Goal: Task Accomplishment & Management: Manage account settings

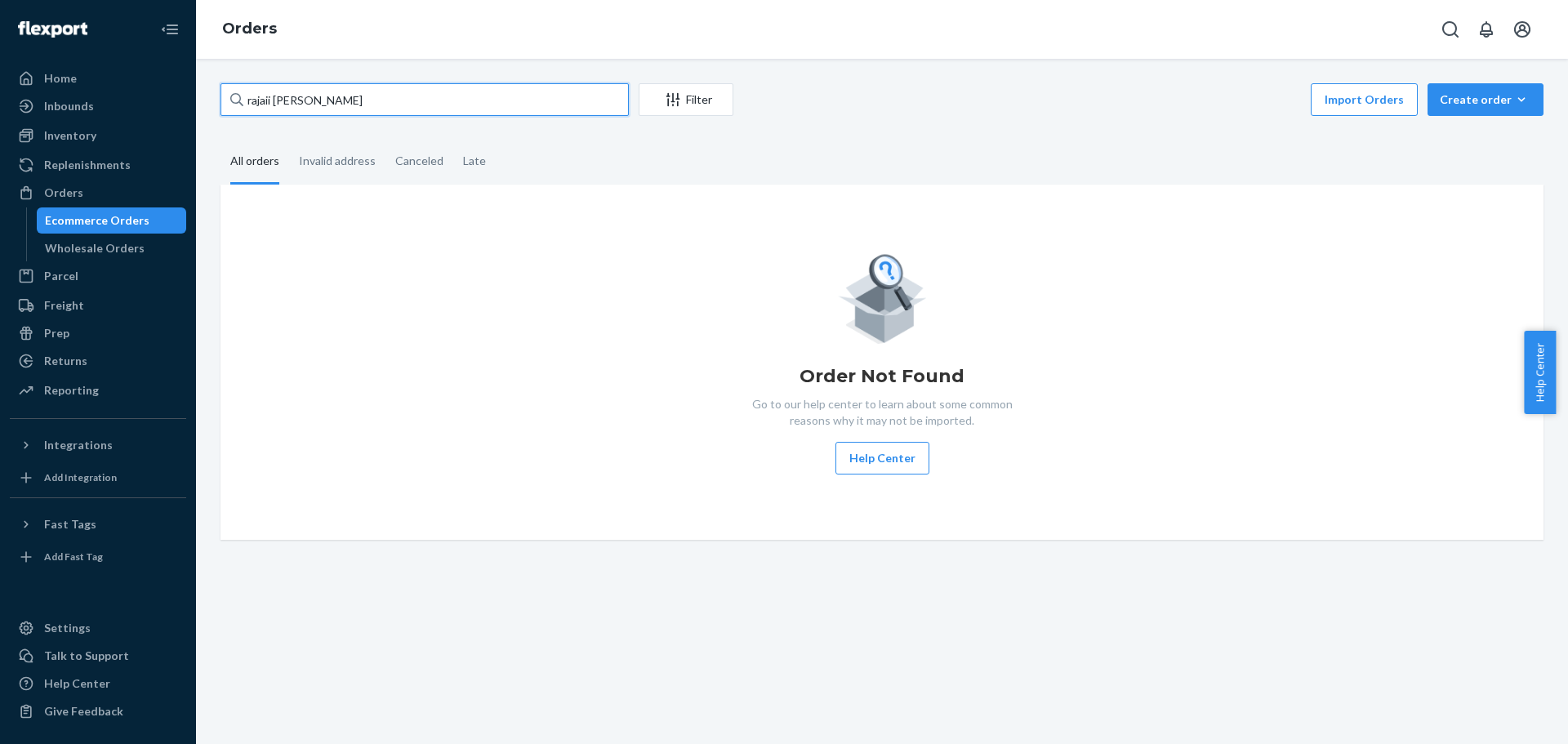
drag, startPoint x: 336, startPoint y: 98, endPoint x: 199, endPoint y: 78, distance: 138.5
click at [200, 78] on div "rajaii [PERSON_NAME] Filter Import Orders Create order Ecommerce order Removal …" at bounding box center [881, 400] width 1371 height 685
type input "rajaii [PERSON_NAME]"
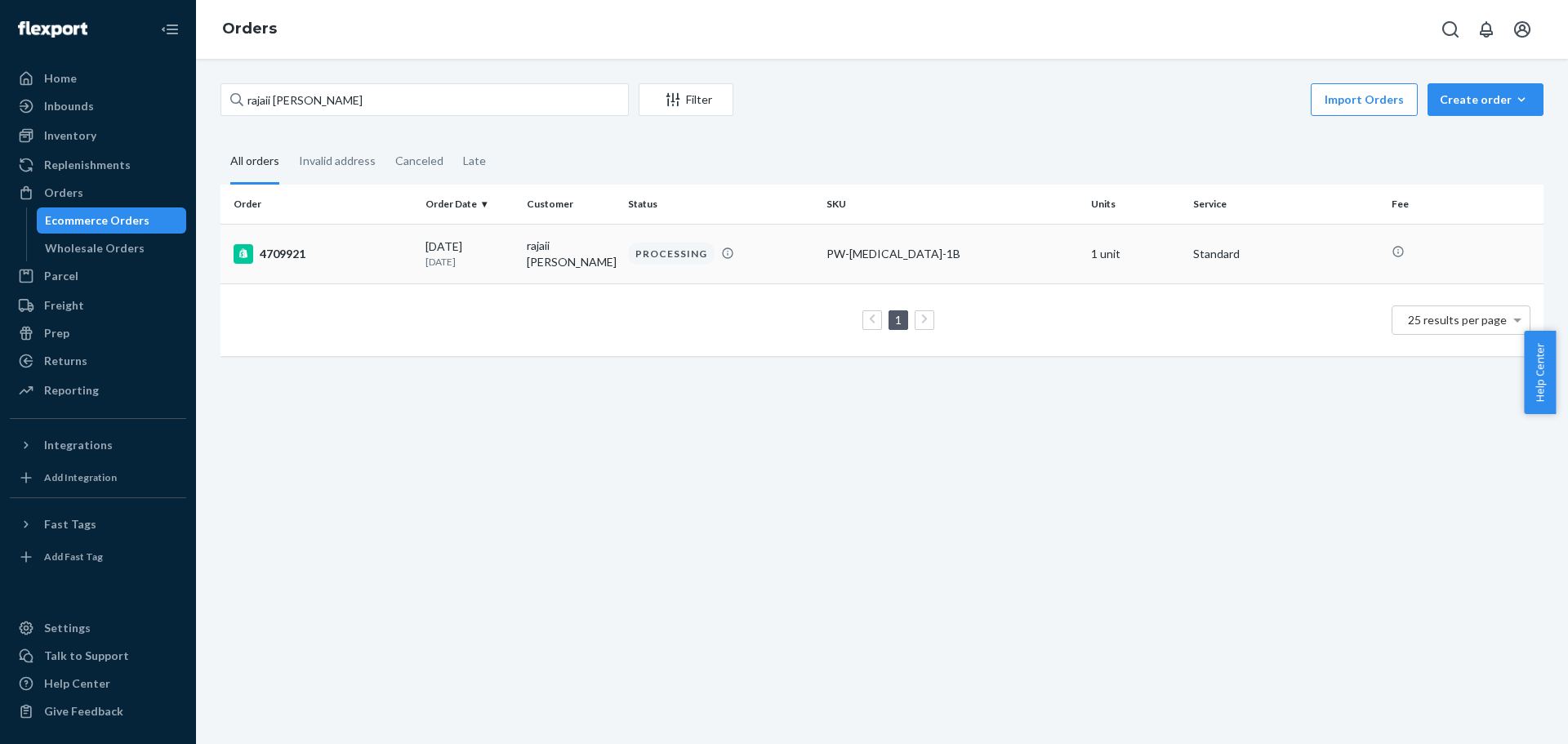
click at [514, 265] on td "[DATE] [DATE]" at bounding box center [469, 253] width 101 height 59
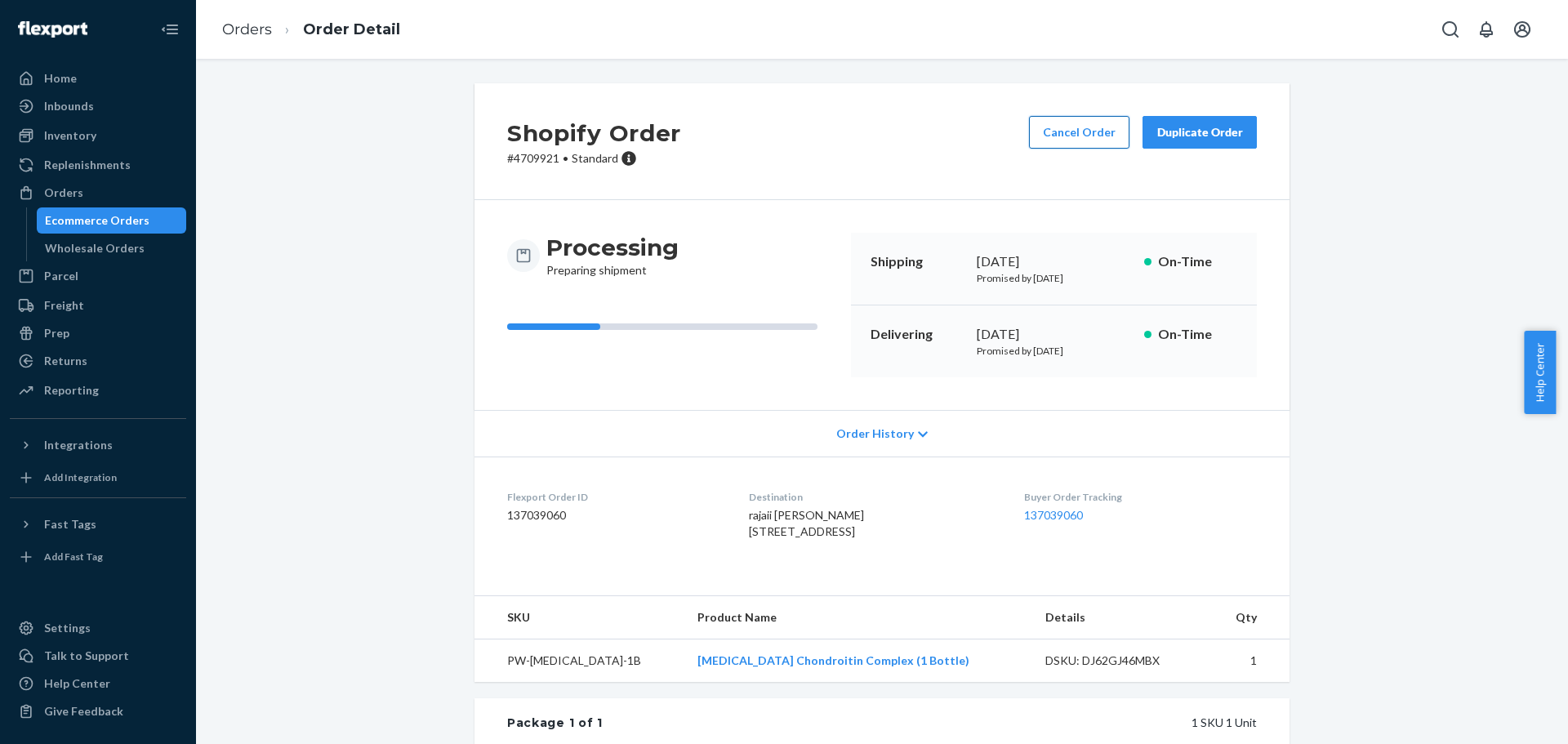
click at [1081, 136] on button "Cancel Order" at bounding box center [1079, 132] width 101 height 32
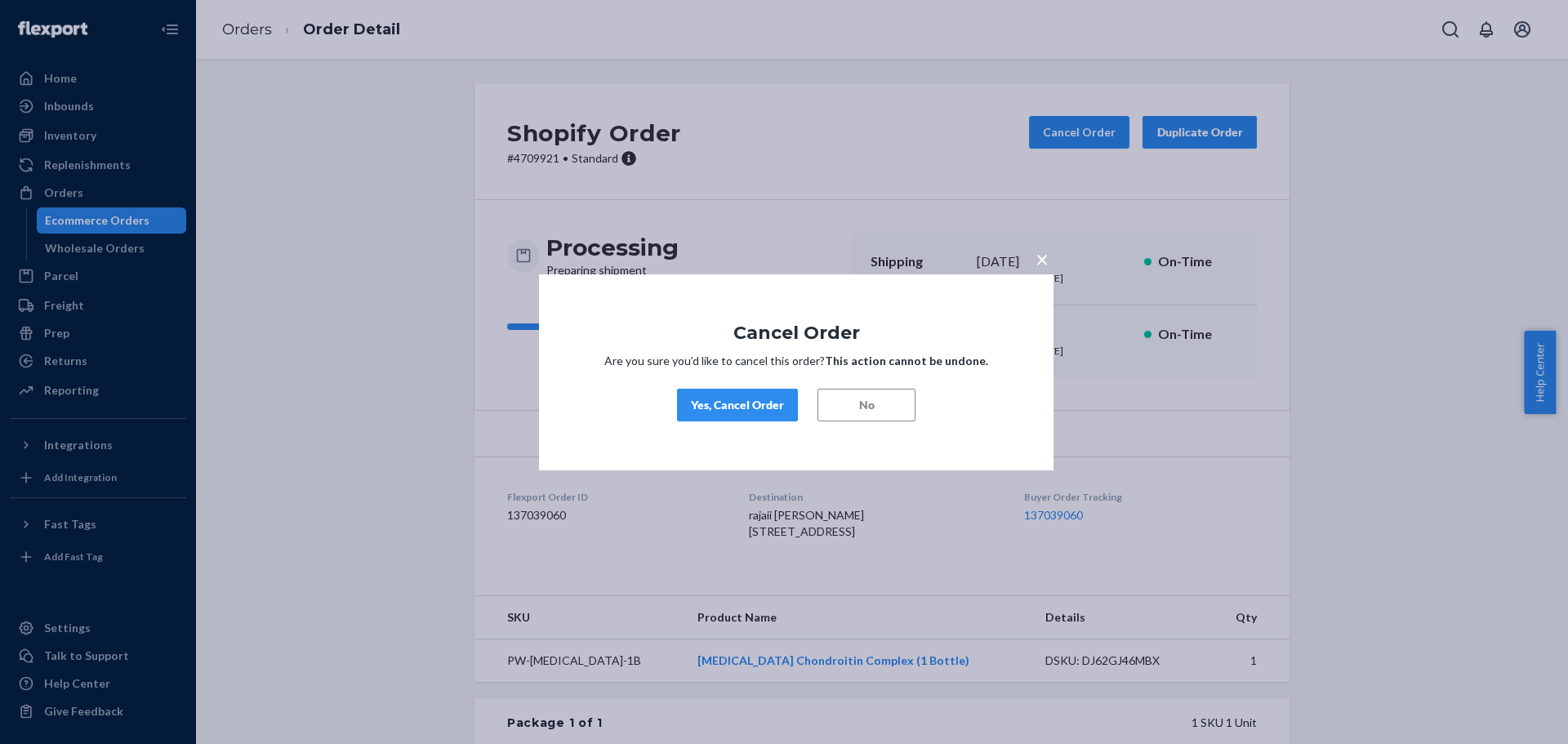
click at [728, 391] on button "Yes, Cancel Order" at bounding box center [737, 405] width 121 height 32
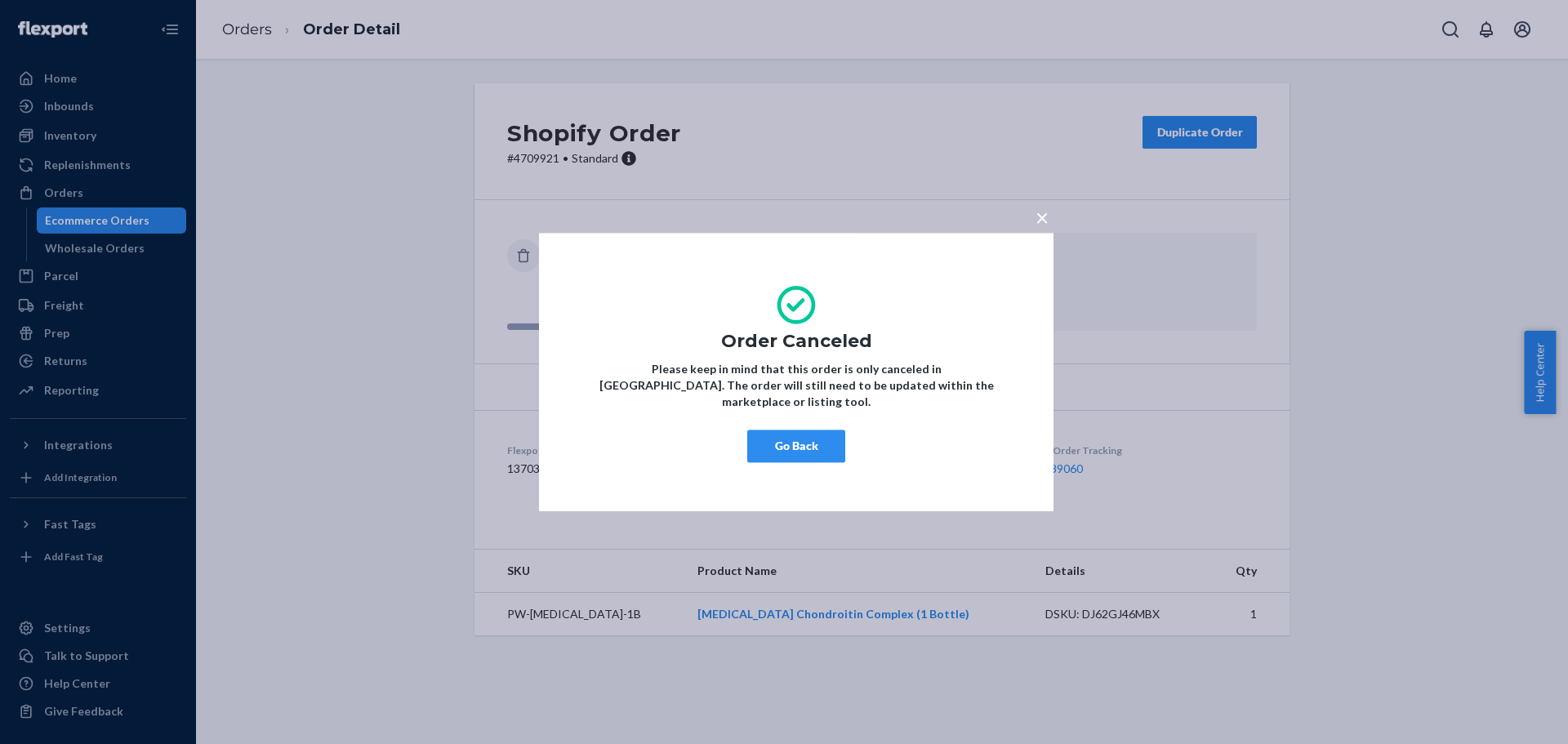
click at [1044, 223] on span "×" at bounding box center [1041, 217] width 13 height 28
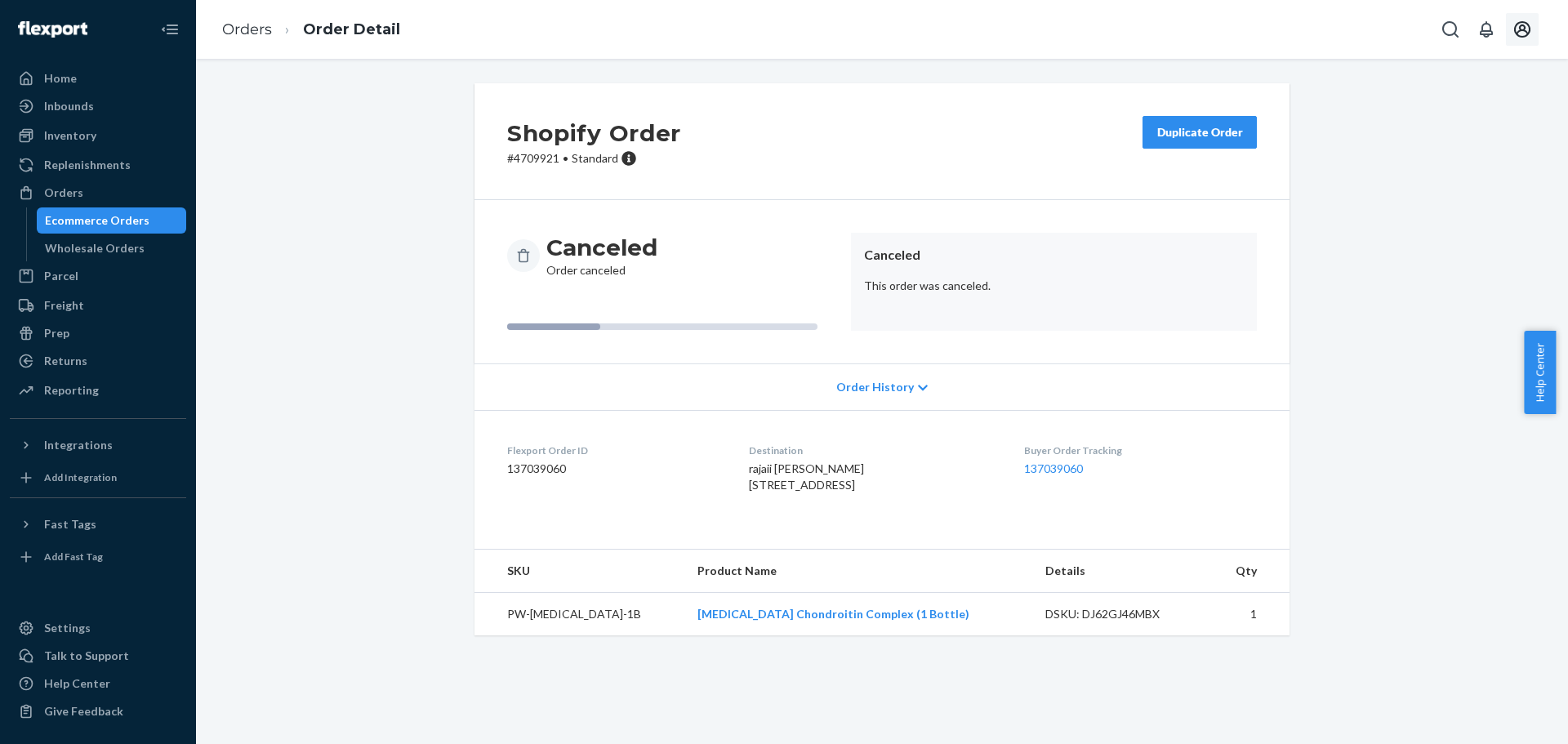
click at [1525, 25] on icon "Open account menu" at bounding box center [1522, 30] width 20 height 20
click at [1305, 49] on div "Log out" at bounding box center [1285, 41] width 39 height 16
